Goal: Information Seeking & Learning: Learn about a topic

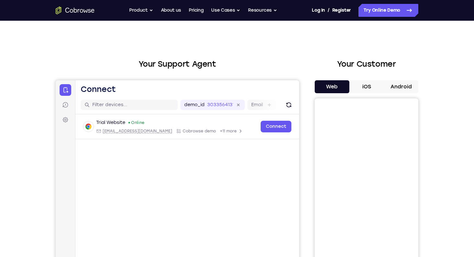
scroll to position [8, 0]
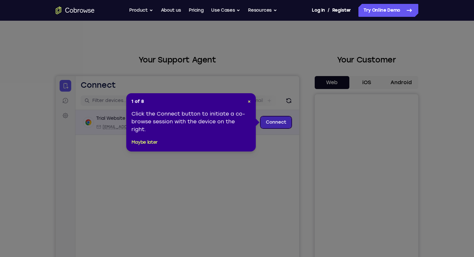
click at [282, 125] on link "Connect" at bounding box center [275, 122] width 31 height 12
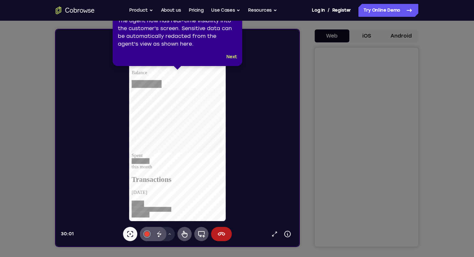
scroll to position [0, 0]
click at [231, 58] on button "Next" at bounding box center [231, 57] width 11 height 8
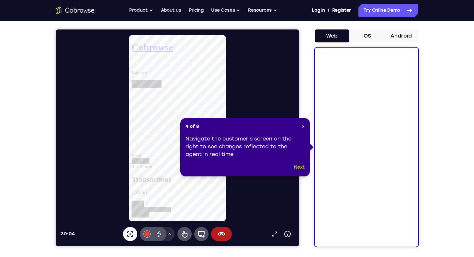
click at [298, 167] on button "Next" at bounding box center [299, 167] width 11 height 8
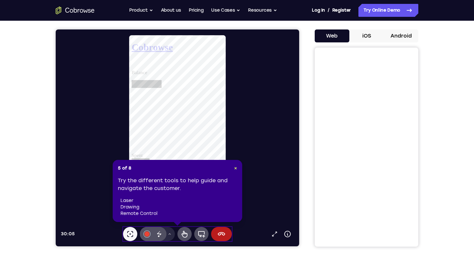
click at [231, 169] on header "5 of 8 ×" at bounding box center [177, 168] width 119 height 6
click at [237, 167] on div "5 of 8 × Try the different tools to help guide and navigate the customer. laser…" at bounding box center [177, 191] width 129 height 62
click at [232, 171] on header "5 of 8 ×" at bounding box center [177, 168] width 119 height 6
drag, startPoint x: 234, startPoint y: 171, endPoint x: 179, endPoint y: 140, distance: 63.0
click at [234, 171] on span "×" at bounding box center [235, 168] width 3 height 6
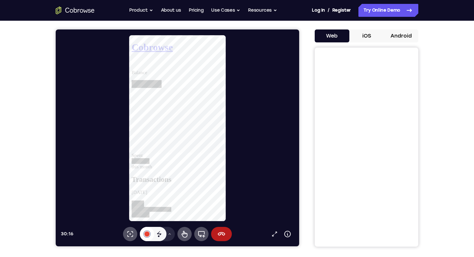
click at [147, 235] on div at bounding box center [146, 233] width 5 height 5
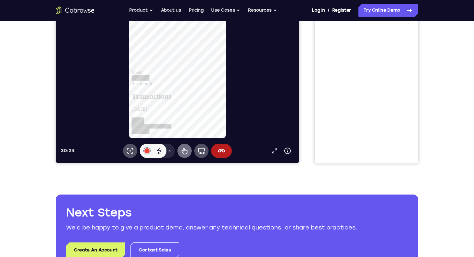
scroll to position [65, 0]
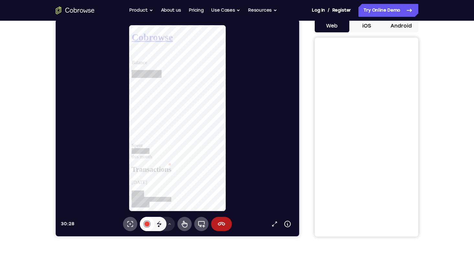
click at [149, 225] on button "#e94435" at bounding box center [147, 224] width 14 height 14
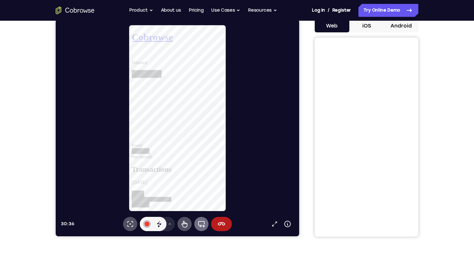
click at [204, 223] on icon at bounding box center [201, 224] width 7 height 6
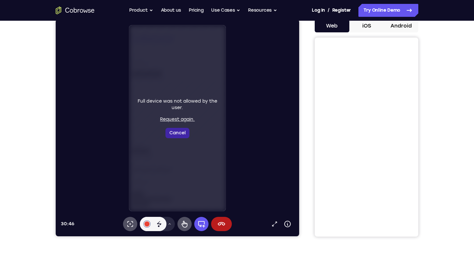
click at [183, 133] on button "Cancel" at bounding box center [177, 133] width 24 height 10
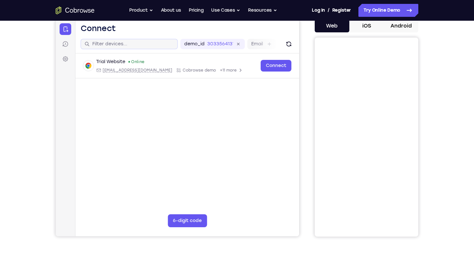
scroll to position [56, 0]
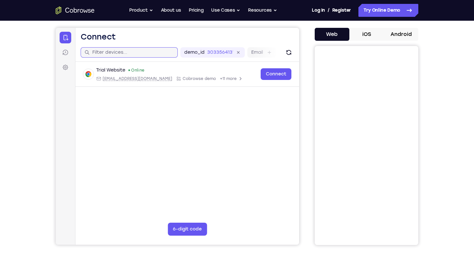
click at [140, 51] on input "text" at bounding box center [133, 52] width 82 height 6
click at [199, 12] on link "Pricing" at bounding box center [196, 10] width 15 height 13
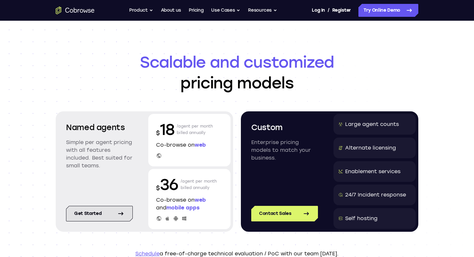
click at [108, 214] on link "Get started" at bounding box center [99, 214] width 67 height 16
click at [238, 10] on button "Use Cases" at bounding box center [225, 10] width 29 height 13
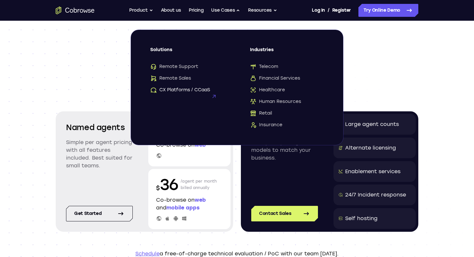
click at [179, 89] on span "CX Platforms / CCaaS" at bounding box center [180, 90] width 60 height 6
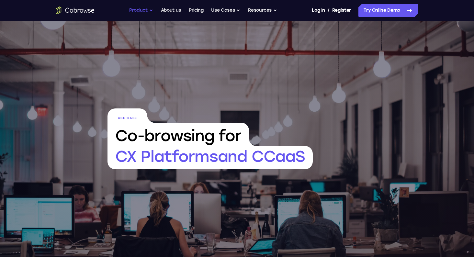
click at [141, 10] on button "Product" at bounding box center [141, 10] width 24 height 13
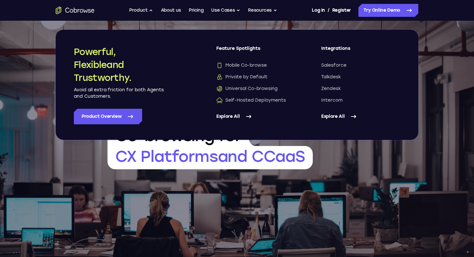
click at [72, 11] on icon "Go to the home page" at bounding box center [75, 10] width 39 height 8
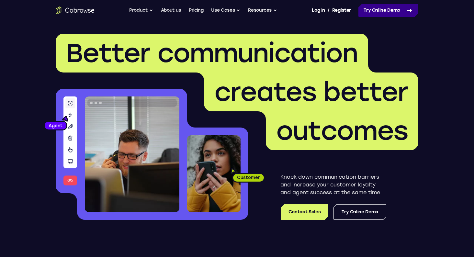
click at [381, 14] on link "Try Online Demo" at bounding box center [388, 10] width 60 height 13
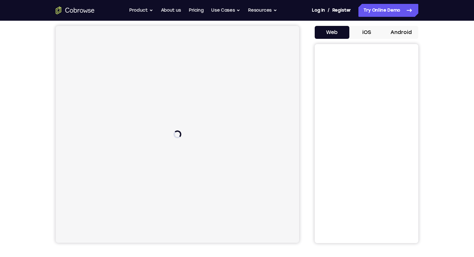
scroll to position [62, 0]
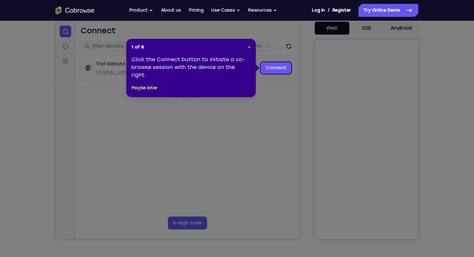
click at [248, 46] on span "×" at bounding box center [249, 47] width 3 height 6
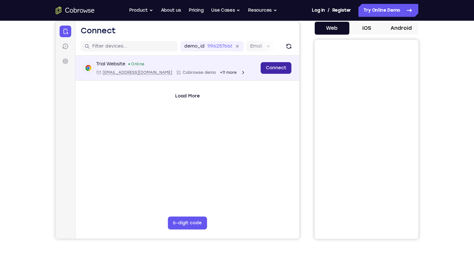
click at [279, 69] on link "Connect" at bounding box center [275, 68] width 31 height 12
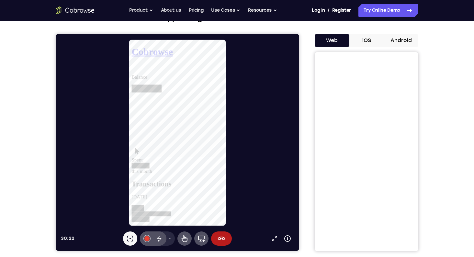
scroll to position [46, 0]
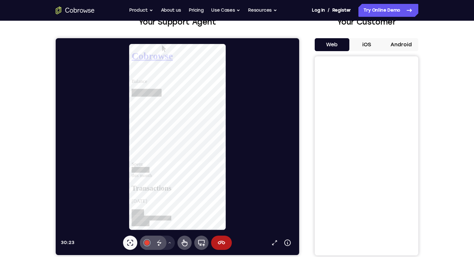
click at [366, 45] on button "iOS" at bounding box center [366, 44] width 35 height 13
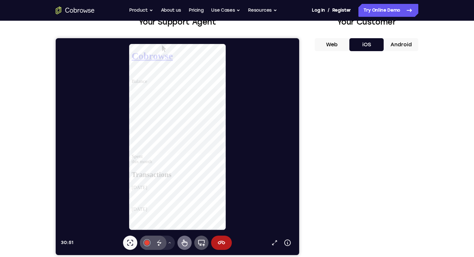
click at [185, 243] on icon at bounding box center [185, 243] width 8 height 8
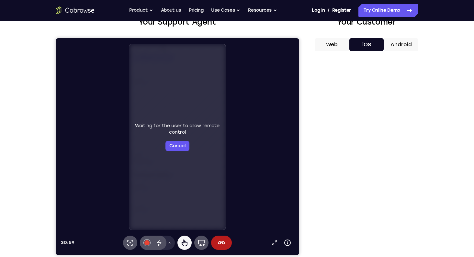
click at [325, 43] on button "Web" at bounding box center [332, 44] width 35 height 13
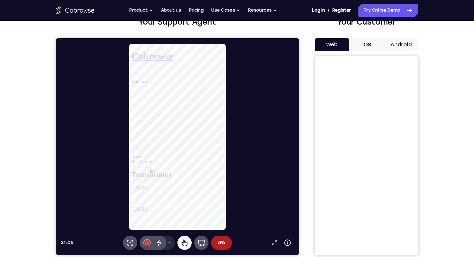
click at [182, 200] on link at bounding box center [180, 203] width 98 height 6
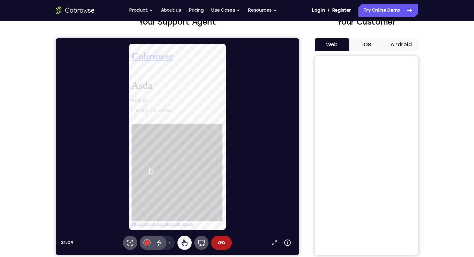
click at [197, 233] on link "Contact us" at bounding box center [186, 236] width 22 height 6
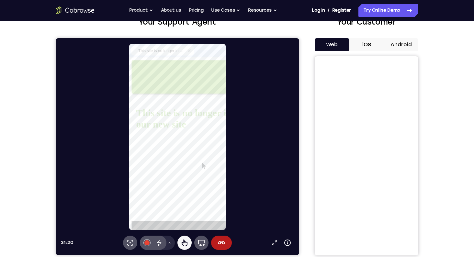
scroll to position [0, 0]
click at [194, 51] on icon at bounding box center [192, 50] width 5 height 5
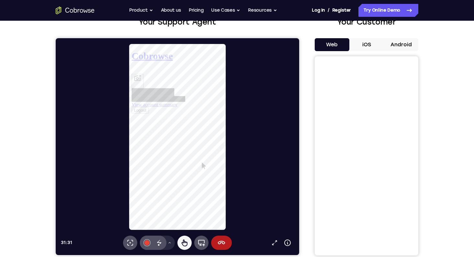
click at [180, 111] on link "View account summary" at bounding box center [155, 108] width 49 height 6
select select "1"
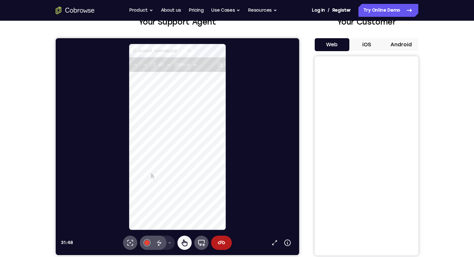
scroll to position [12, 0]
click at [202, 243] on icon at bounding box center [201, 243] width 8 height 8
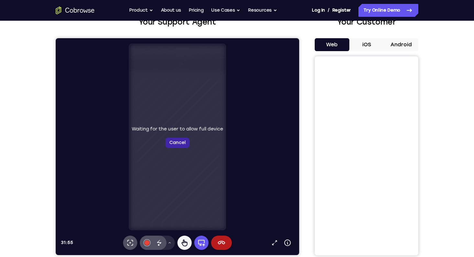
click at [184, 145] on button "Cancel" at bounding box center [177, 143] width 24 height 10
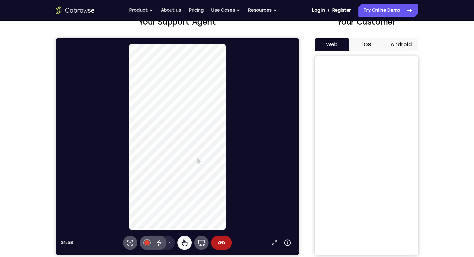
select select "1"
